Goal: Task Accomplishment & Management: Complete application form

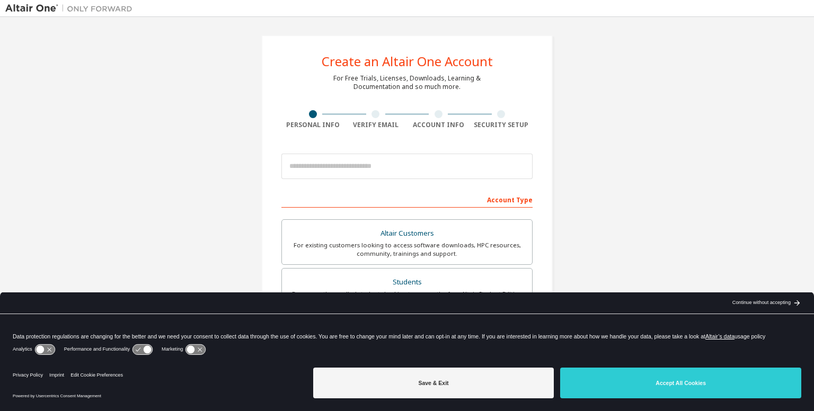
scroll to position [18, 0]
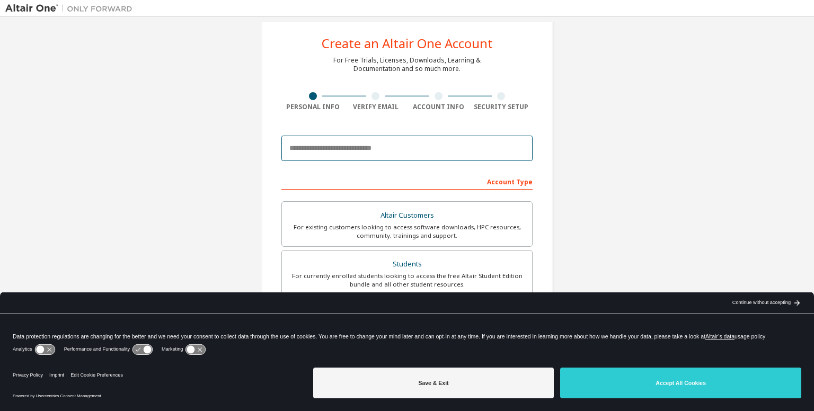
click at [356, 152] on input "email" at bounding box center [407, 148] width 251 height 25
type input "**********"
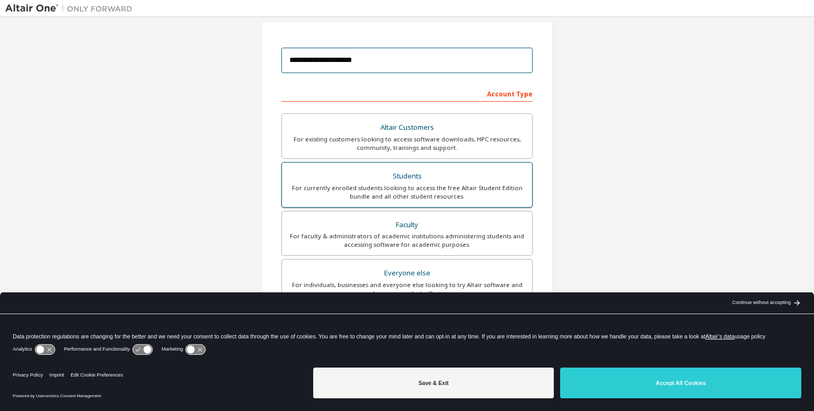
scroll to position [106, 0]
click at [420, 184] on div "For currently enrolled students looking to access the free Altair Student Editi…" at bounding box center [407, 192] width 238 height 17
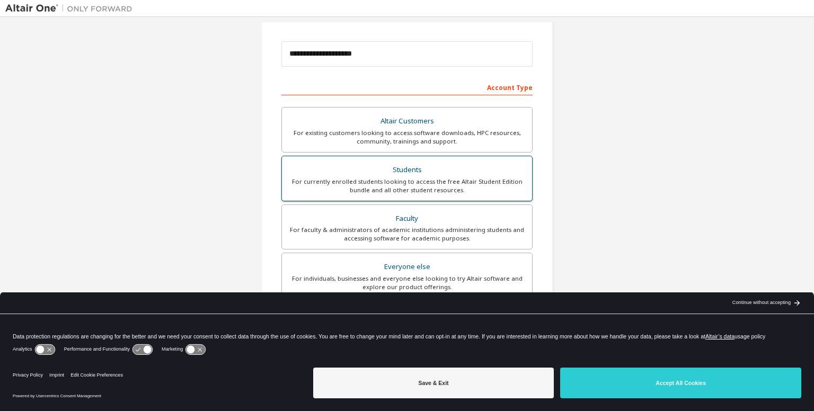
scroll to position [113, 0]
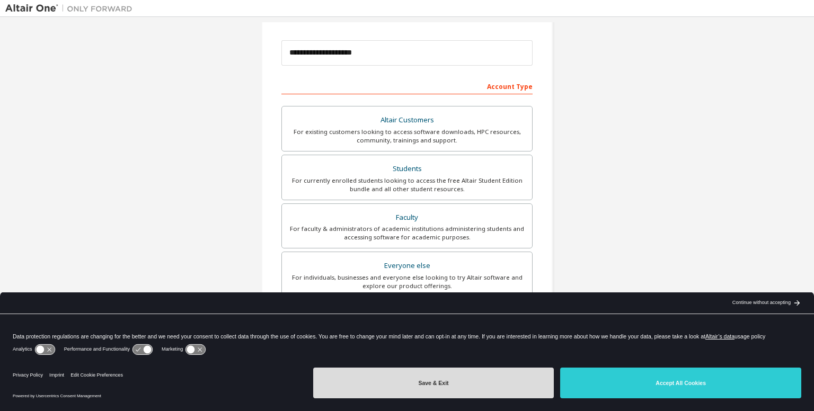
click at [469, 378] on button "Save & Exit" at bounding box center [433, 383] width 241 height 31
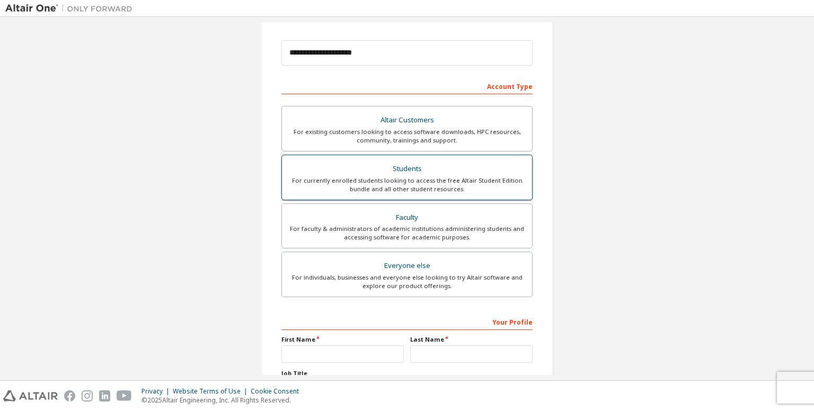
scroll to position [206, 0]
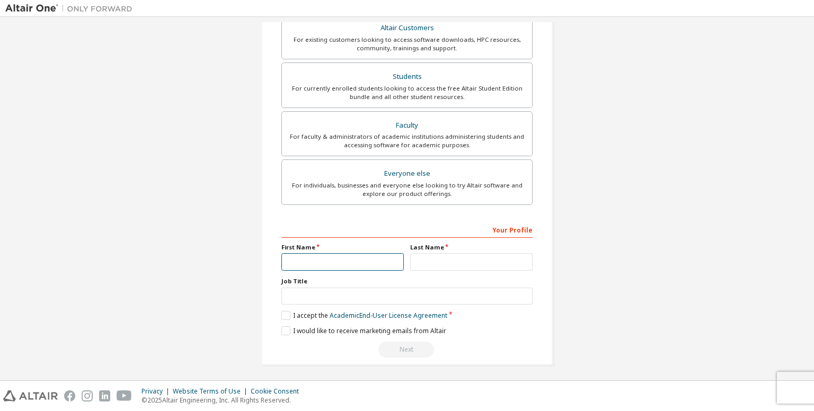
click at [344, 268] on input "text" at bounding box center [343, 261] width 122 height 17
type input "*******"
type input "********"
click at [285, 314] on label "I accept the Academic End-User License Agreement" at bounding box center [365, 315] width 166 height 9
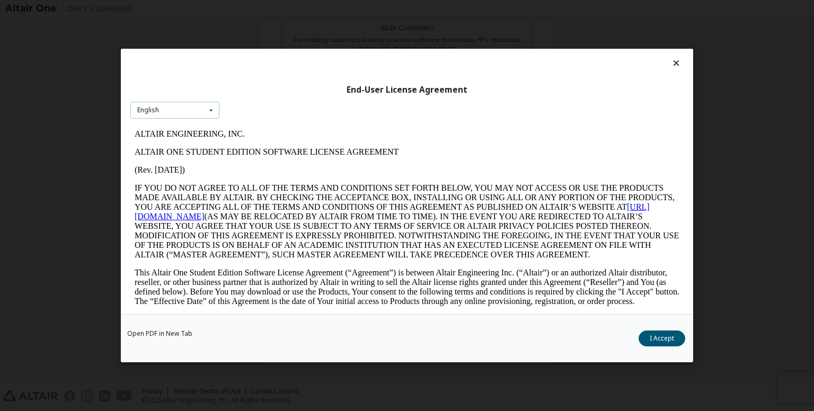
click at [199, 112] on div "English English" at bounding box center [174, 110] width 89 height 17
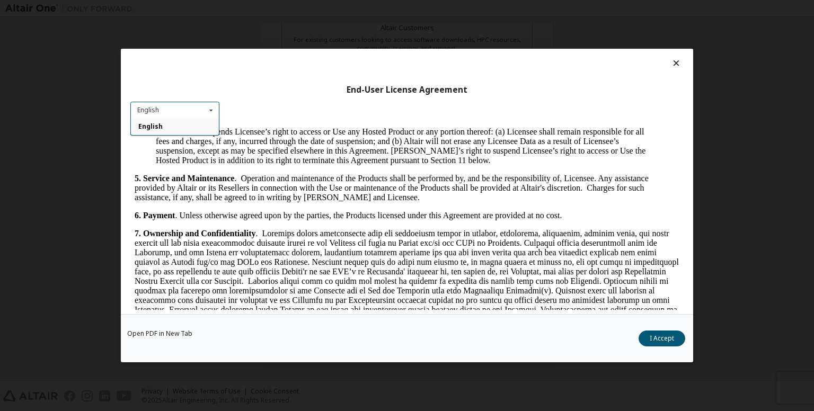
scroll to position [1002, 0]
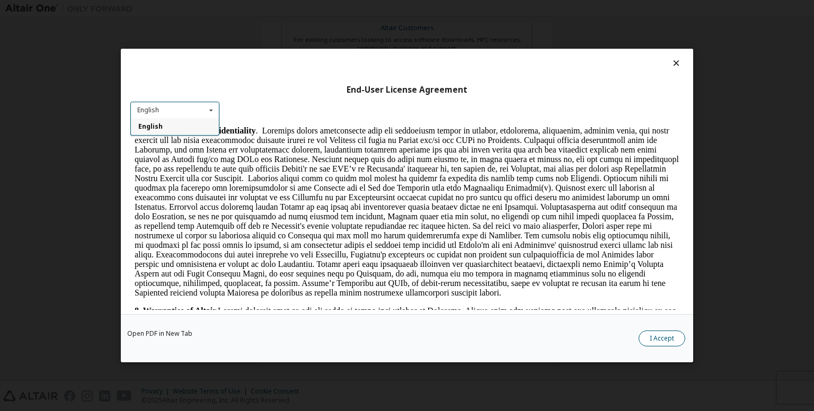
click at [668, 338] on button "I Accept" at bounding box center [662, 339] width 47 height 16
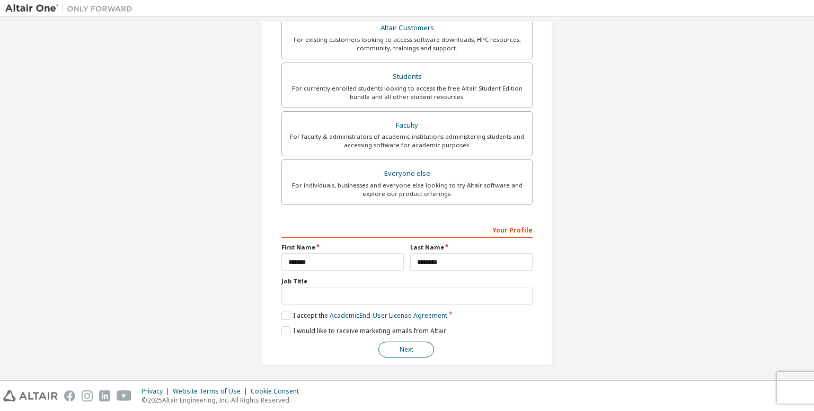
click at [401, 345] on button "Next" at bounding box center [407, 350] width 56 height 16
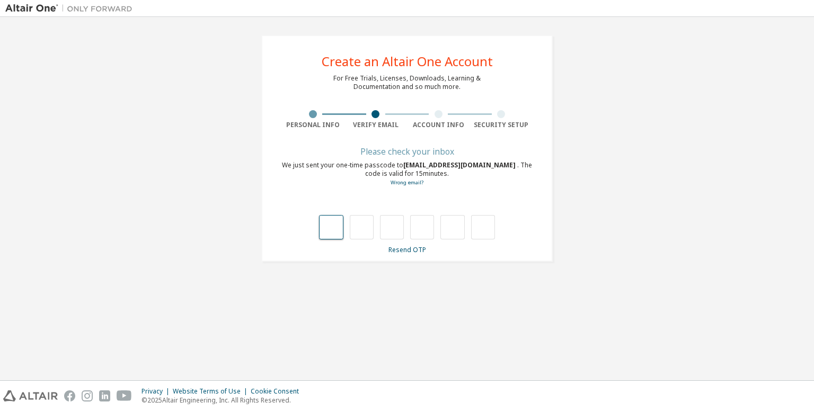
scroll to position [0, 0]
type input "*"
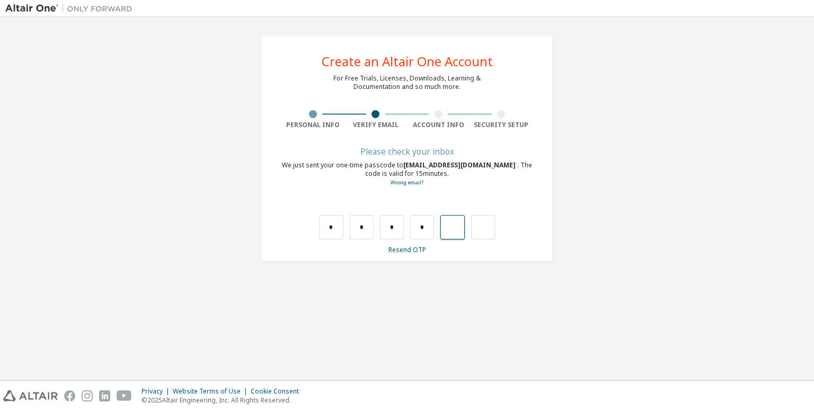
type input "*"
